Goal: Task Accomplishment & Management: Use online tool/utility

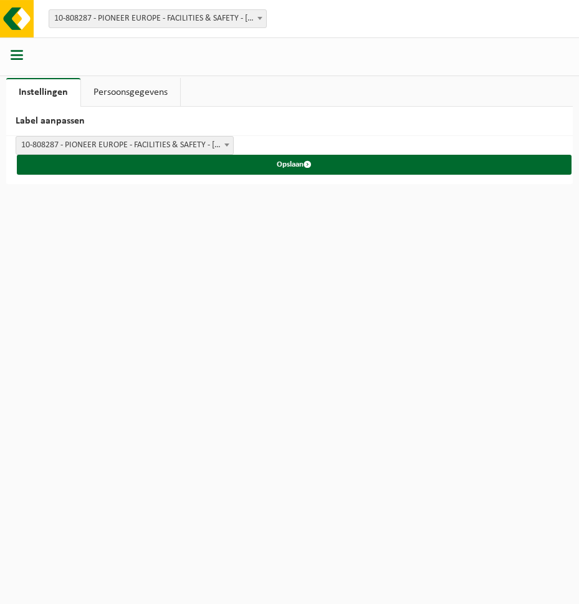
click at [200, 145] on span "10-808287 - PIONEER EUROPE - FACILITIES & SAFETY - [GEOGRAPHIC_DATA]" at bounding box center [124, 145] width 217 height 17
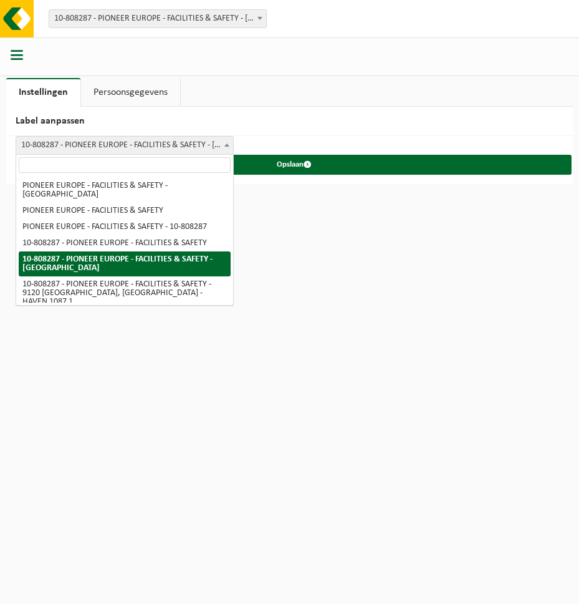
click at [309, 263] on html "Vestiging: 10-808287 - PIONEER EUROPE - FACILITIES & SAFETY - MELSELE 10-808287…" at bounding box center [289, 302] width 579 height 604
click at [303, 202] on html "Vestiging: 10-808287 - PIONEER EUROPE - FACILITIES & SAFETY - MELSELE 10-808287…" at bounding box center [289, 302] width 579 height 604
click at [301, 119] on h2 "Label aanpassen" at bounding box center [289, 121] width 567 height 29
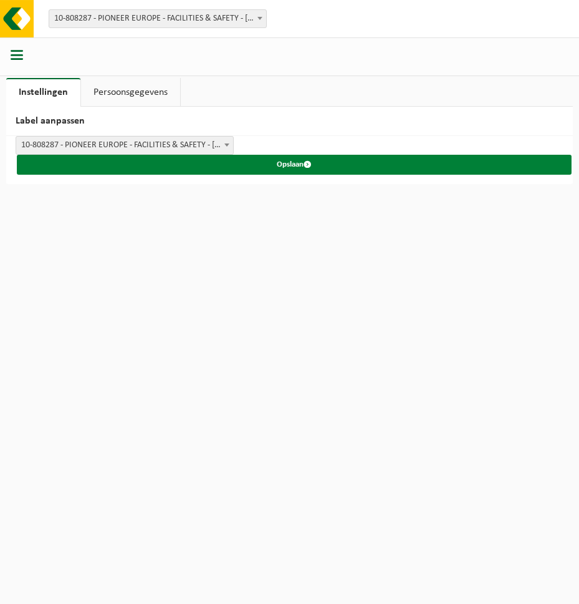
click at [289, 164] on button "Opslaan" at bounding box center [294, 165] width 555 height 20
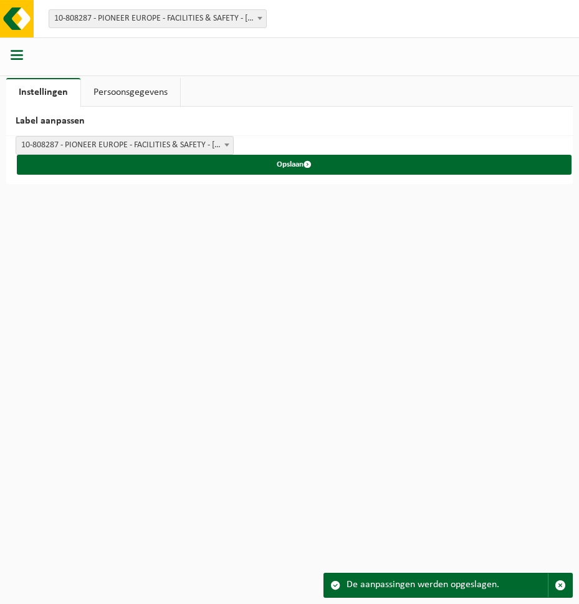
click at [226, 143] on b at bounding box center [226, 144] width 5 height 3
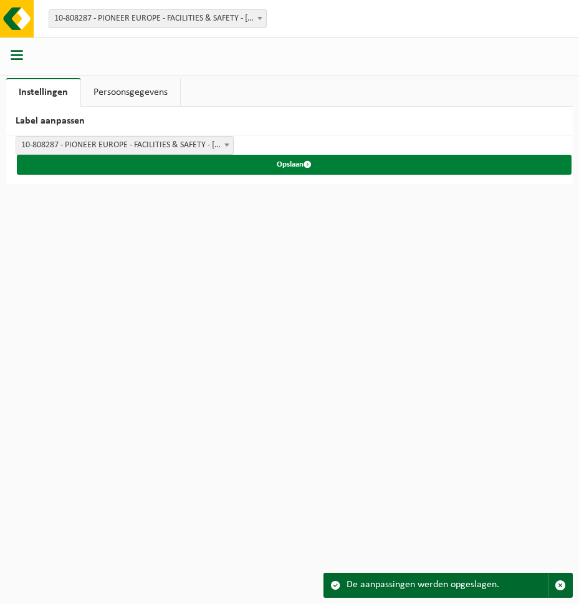
click at [309, 166] on span "submit" at bounding box center [308, 164] width 8 height 8
click at [309, 163] on span "submit" at bounding box center [308, 164] width 8 height 8
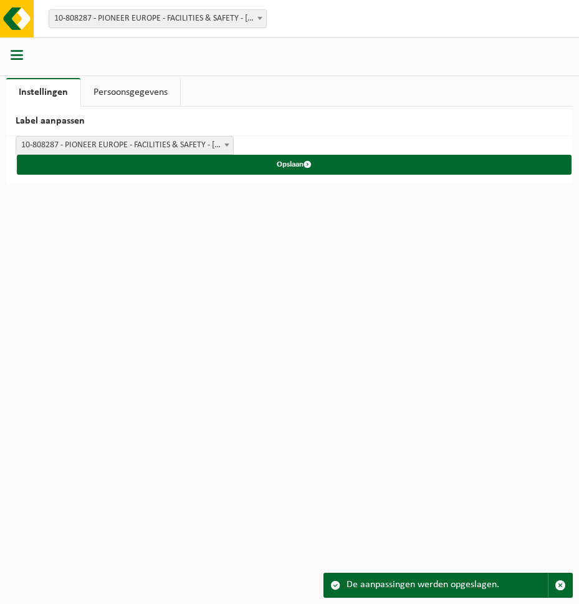
click at [158, 94] on link "Persoonsgegevens" at bounding box center [130, 92] width 99 height 29
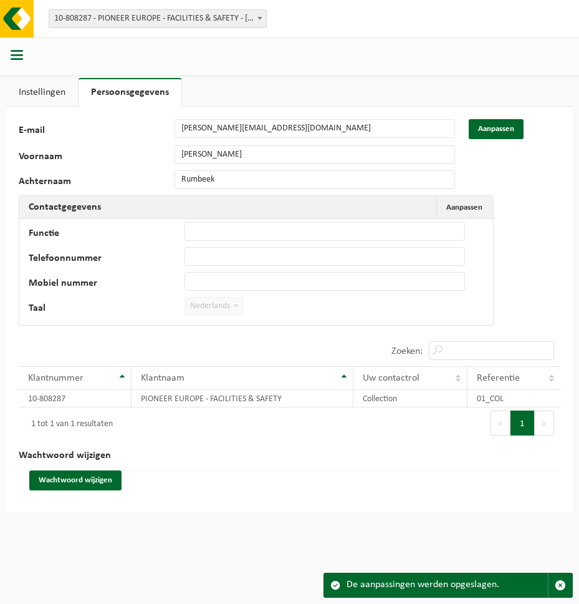
click at [41, 97] on link "Instellingen" at bounding box center [42, 92] width 72 height 29
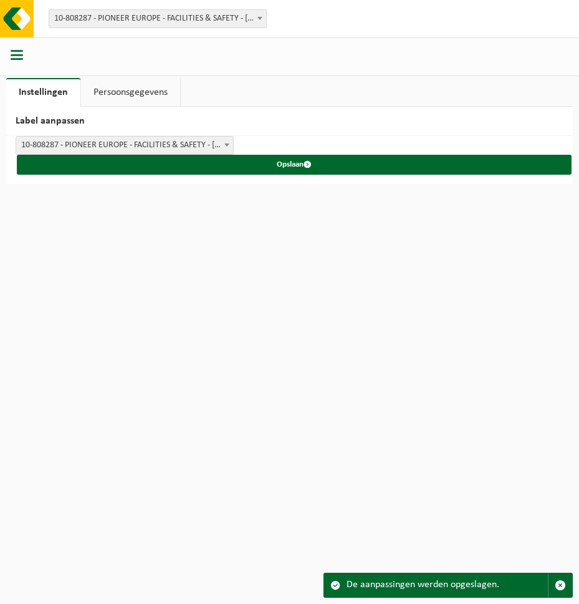
click at [20, 51] on span "button" at bounding box center [17, 55] width 12 height 12
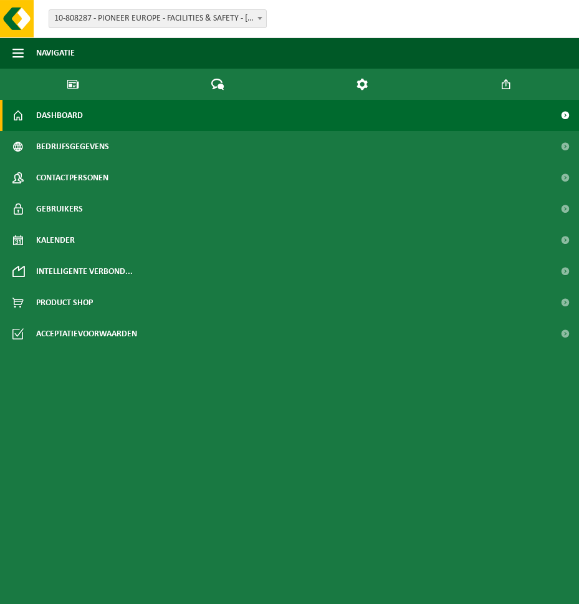
click at [77, 113] on span "Dashboard" at bounding box center [59, 115] width 47 height 31
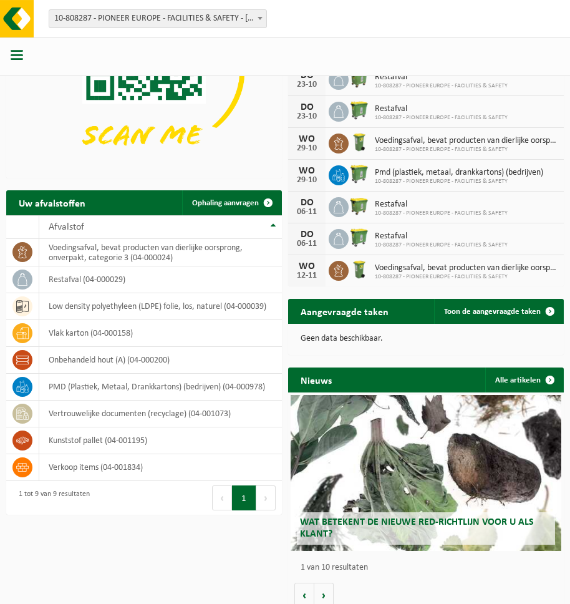
scroll to position [150, 0]
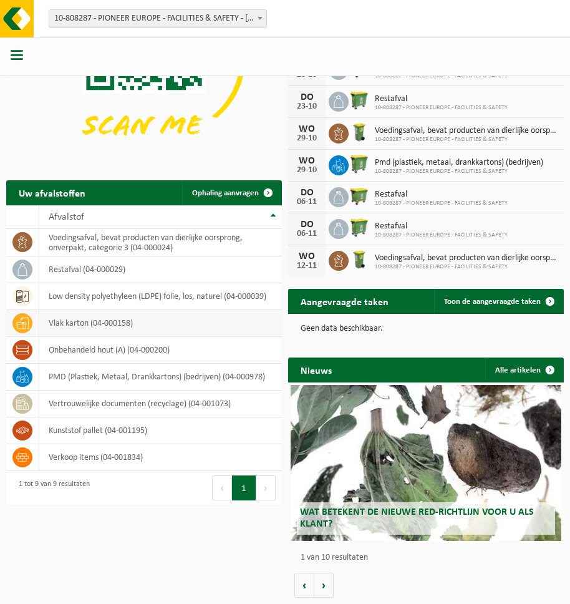
click at [100, 324] on td "vlak karton (04-000158)" at bounding box center [160, 323] width 243 height 27
click at [22, 323] on icon at bounding box center [22, 323] width 12 height 12
click at [268, 194] on span at bounding box center [268, 192] width 25 height 25
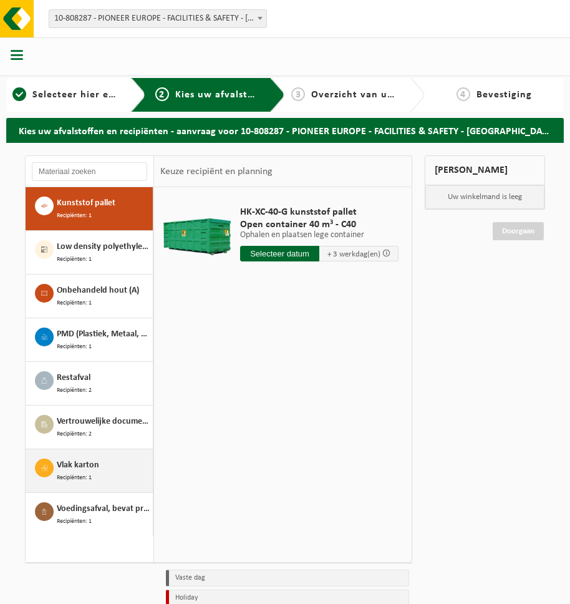
click at [77, 472] on span "Recipiënten: 1" at bounding box center [74, 477] width 35 height 11
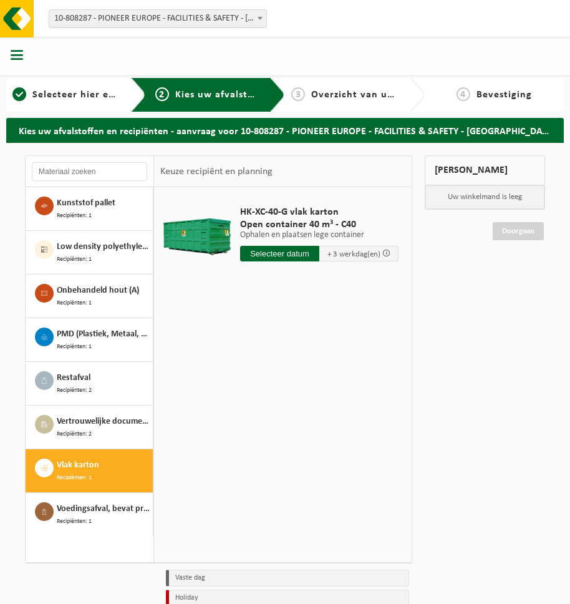
click at [305, 256] on input "text" at bounding box center [279, 254] width 79 height 16
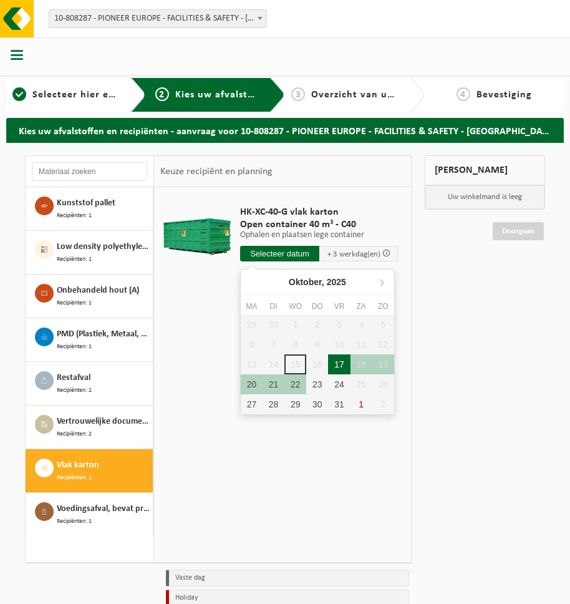
click at [342, 364] on div "17" at bounding box center [339, 364] width 22 height 20
type input "Van 2025-10-17"
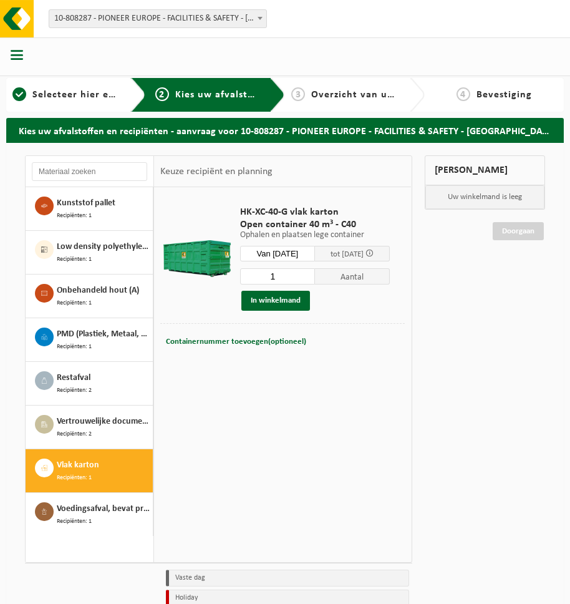
click at [364, 279] on span "Aantal" at bounding box center [352, 276] width 75 height 16
type input "2"
click at [311, 275] on input "2" at bounding box center [277, 276] width 75 height 16
click at [291, 301] on button "In winkelmand" at bounding box center [275, 301] width 69 height 20
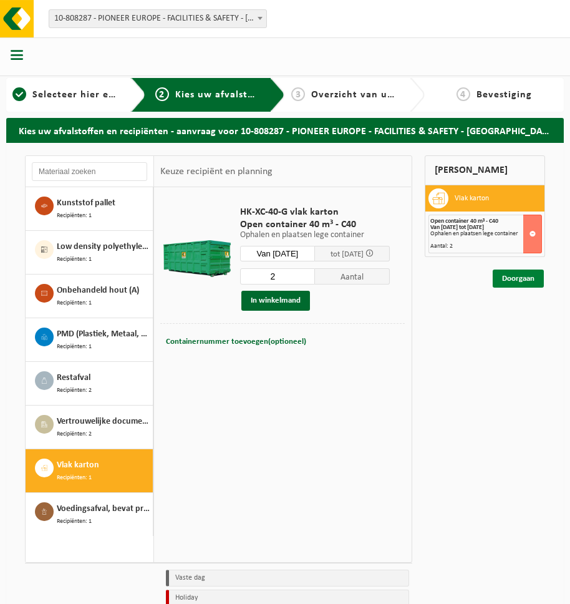
click at [519, 277] on link "Doorgaan" at bounding box center [518, 278] width 51 height 18
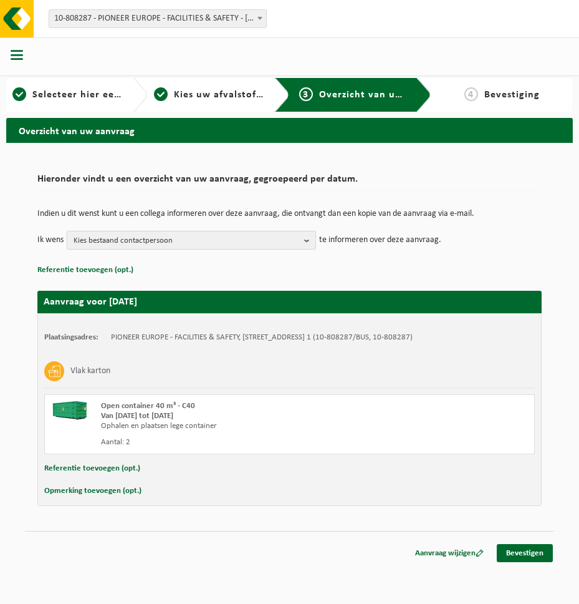
click at [309, 239] on b "button" at bounding box center [309, 239] width 11 height 17
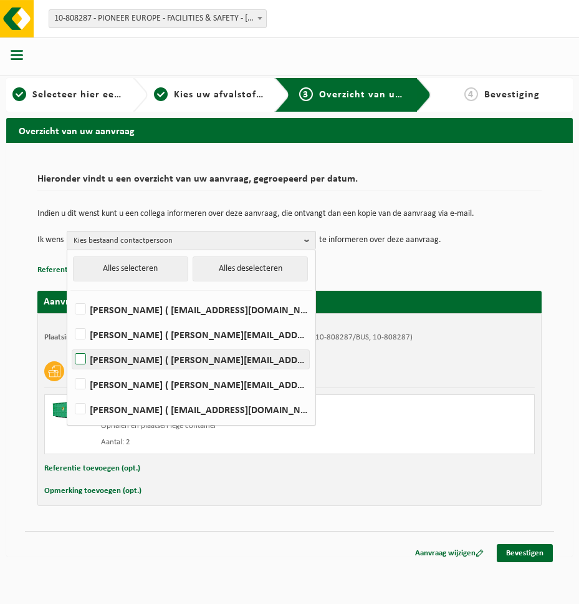
click at [81, 359] on label "Johan Oomens ( johan.oomens@bnl.yusen-logistics.com )" at bounding box center [190, 359] width 237 height 19
click at [70, 344] on input "Johan Oomens ( johan.oomens@bnl.yusen-logistics.com )" at bounding box center [70, 343] width 1 height 1
checkbox input "true"
click at [394, 263] on p "Referentie toevoegen (opt.)" at bounding box center [289, 270] width 504 height 16
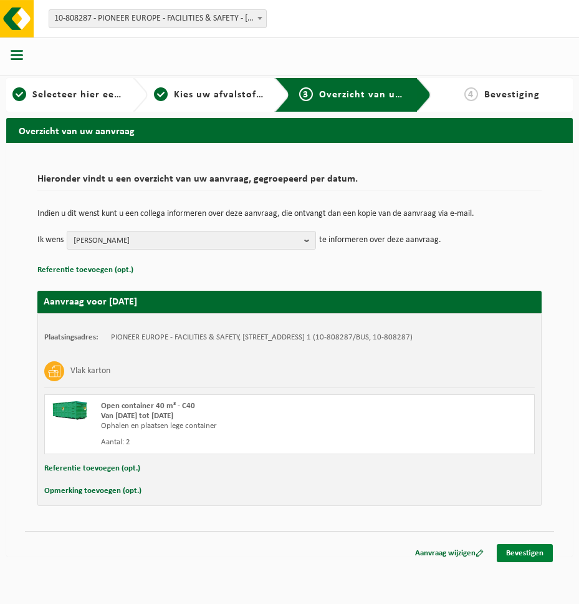
click at [533, 553] on link "Bevestigen" at bounding box center [525, 553] width 56 height 18
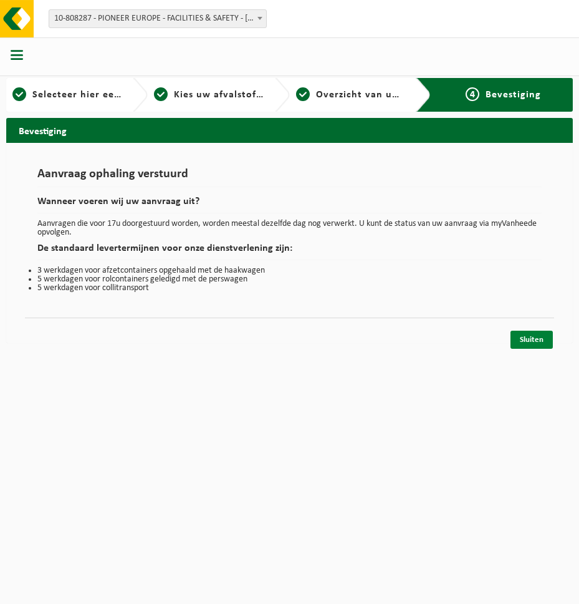
click at [541, 339] on link "Sluiten" at bounding box center [532, 340] width 42 height 18
